Goal: Task Accomplishment & Management: Manage account settings

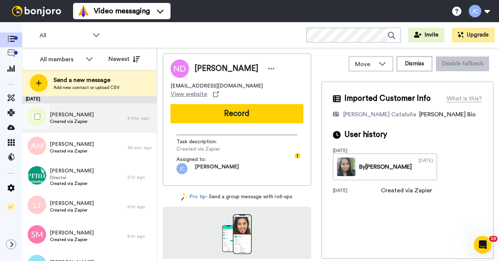
click at [90, 120] on div "[PERSON_NAME] Created via Zapier" at bounding box center [74, 118] width 105 height 30
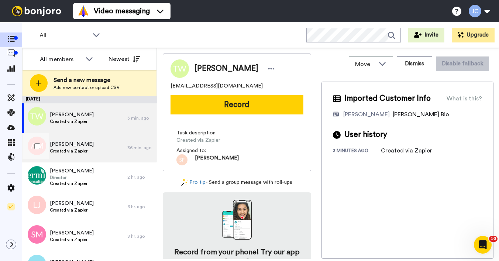
click at [81, 147] on span "[PERSON_NAME]" at bounding box center [72, 144] width 44 height 7
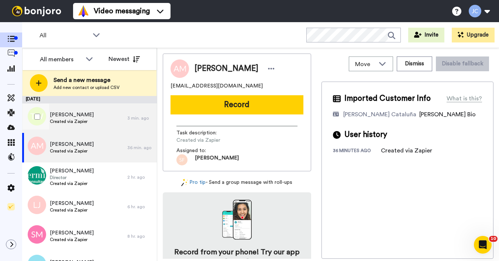
click at [78, 118] on span "[PERSON_NAME]" at bounding box center [72, 114] width 44 height 7
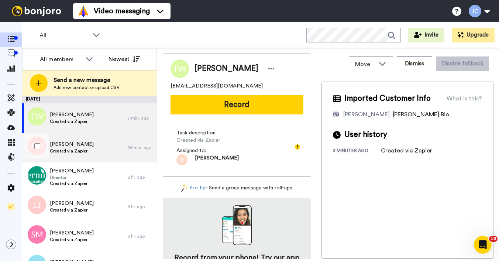
click at [79, 152] on span "Created via Zapier" at bounding box center [72, 151] width 44 height 6
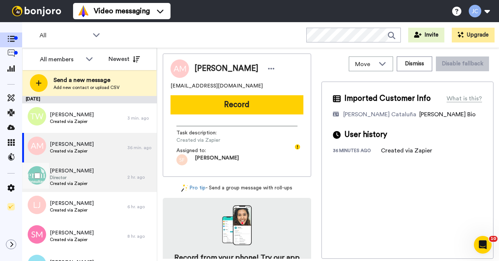
click at [80, 178] on span "Director" at bounding box center [72, 178] width 44 height 6
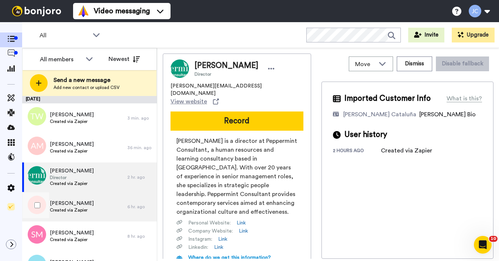
click at [82, 205] on span "[PERSON_NAME]" at bounding box center [72, 203] width 44 height 7
